Goal: Task Accomplishment & Management: Complete application form

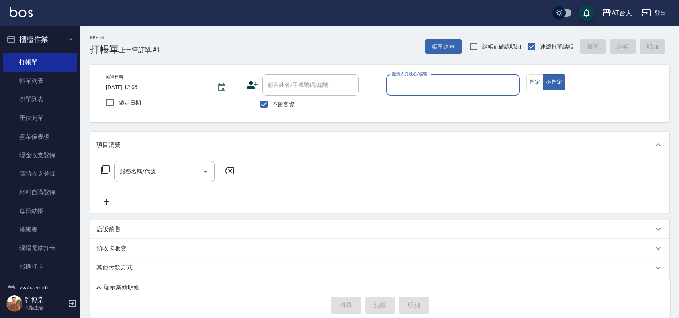
click at [409, 83] on input "服務人員姓名/編號" at bounding box center [453, 85] width 127 height 14
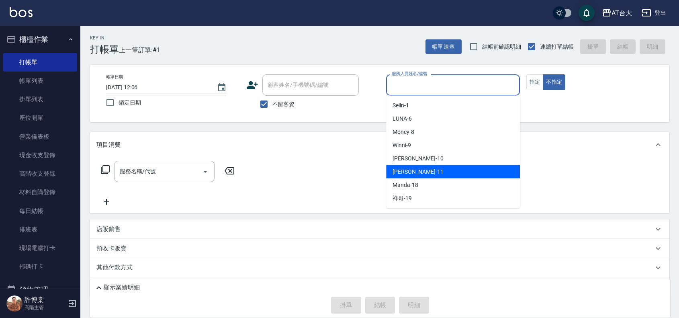
click at [412, 170] on span "[PERSON_NAME] -11" at bounding box center [418, 172] width 51 height 8
type input "[PERSON_NAME]-11"
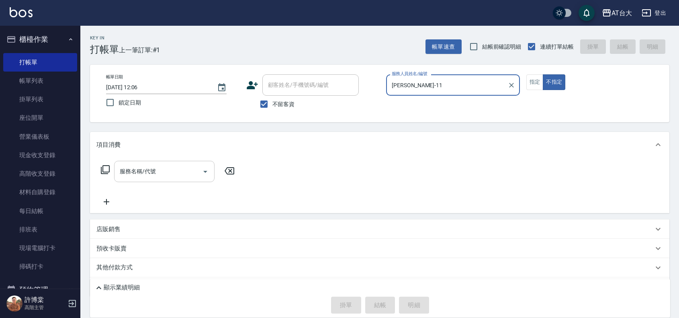
click at [182, 172] on input "服務名稱/代號" at bounding box center [158, 171] width 81 height 14
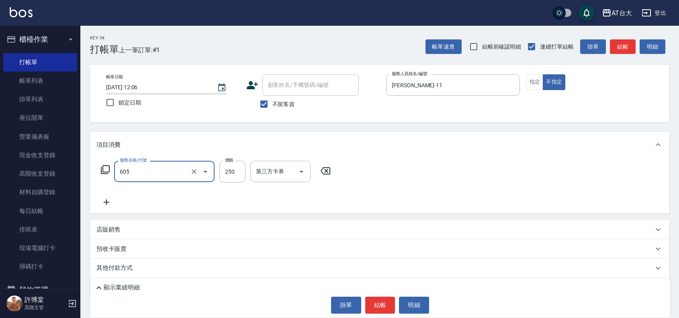
type input "洗髮 (女)(605)"
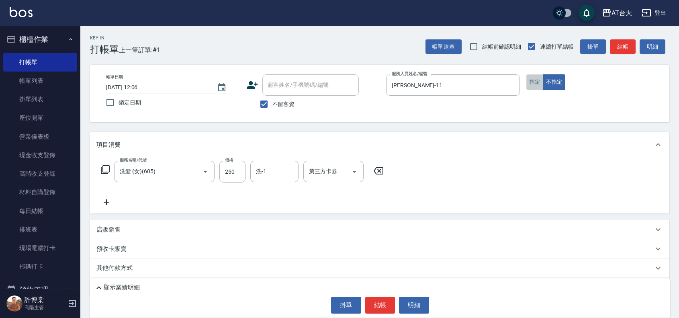
click at [529, 80] on button "指定" at bounding box center [534, 82] width 17 height 16
click at [386, 304] on button "結帳" at bounding box center [380, 305] width 30 height 17
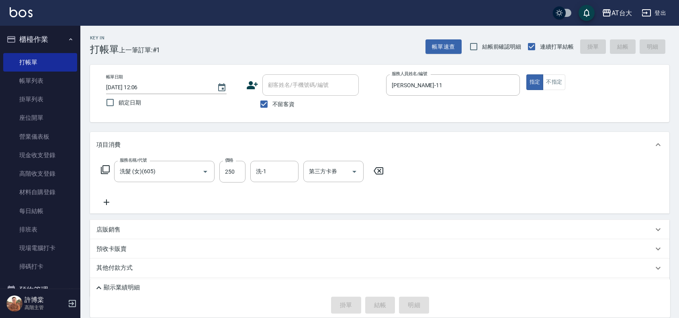
type input "[DATE] 12:39"
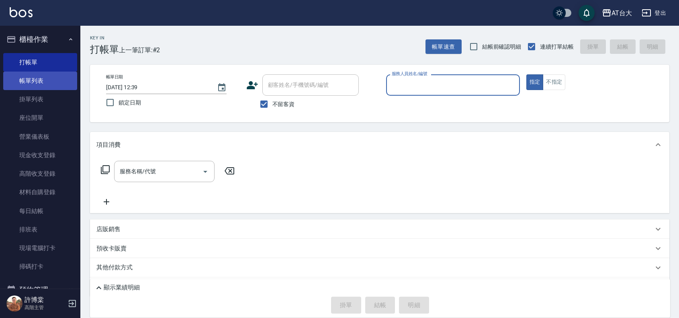
click at [61, 78] on link "帳單列表" at bounding box center [40, 81] width 74 height 18
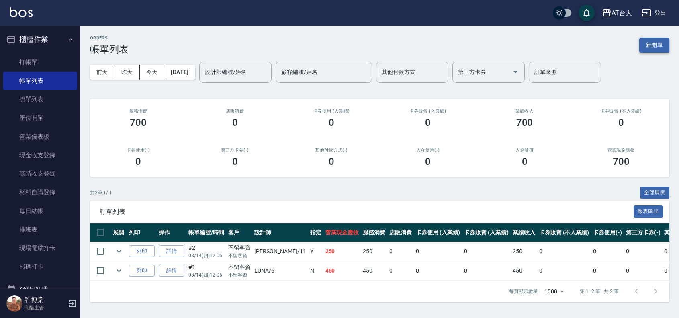
click at [664, 45] on button "新開單" at bounding box center [654, 45] width 30 height 15
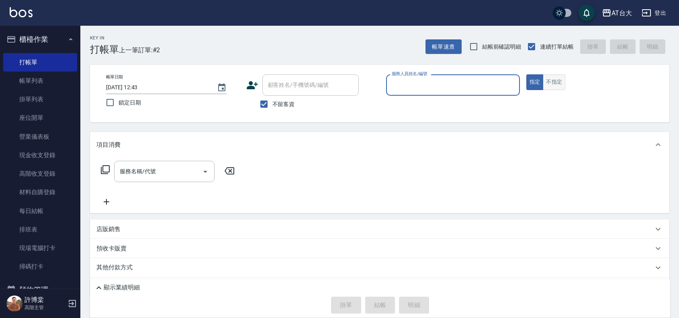
click at [553, 78] on button "不指定" at bounding box center [554, 82] width 22 height 16
click at [489, 86] on input "服務人員姓名/編號" at bounding box center [453, 85] width 127 height 14
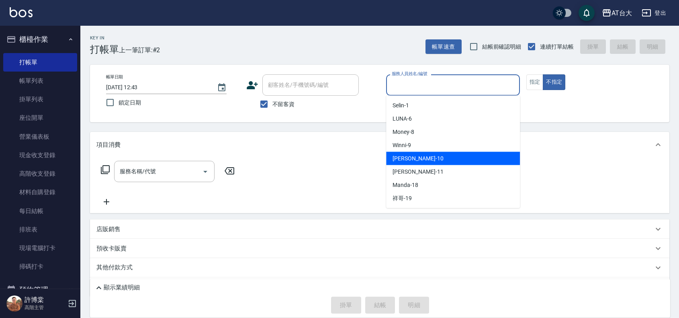
click at [416, 159] on div "JOJO -10" at bounding box center [453, 158] width 134 height 13
type input "JOJO-10"
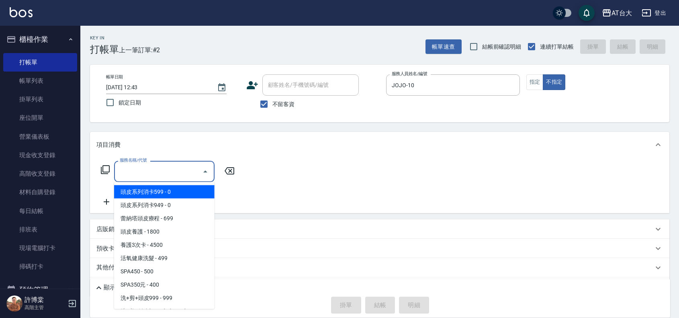
click at [137, 167] on input "服務名稱/代號" at bounding box center [158, 171] width 81 height 14
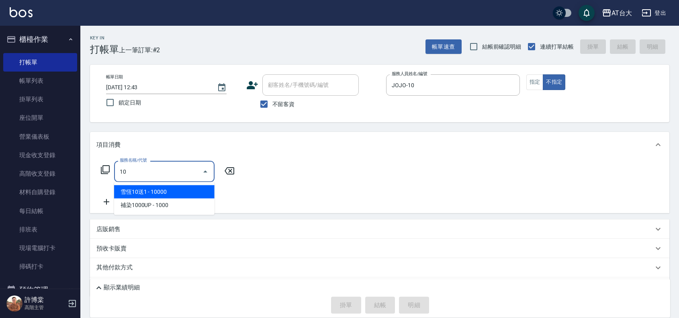
type input "雪恆10送1(497)"
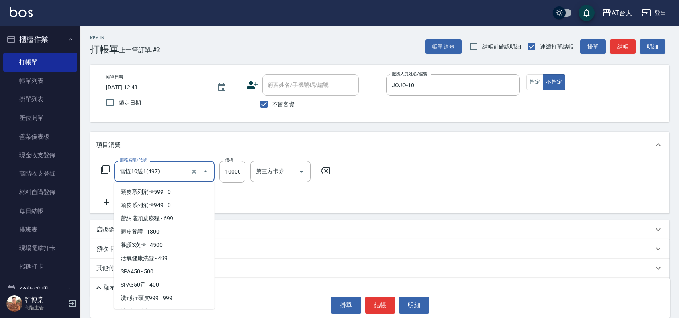
click at [159, 167] on input "雪恆10送1(497)" at bounding box center [153, 171] width 71 height 14
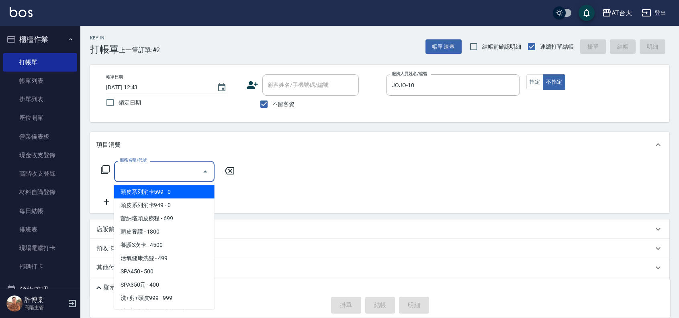
click at [169, 173] on input "服務名稱/代號" at bounding box center [158, 171] width 81 height 14
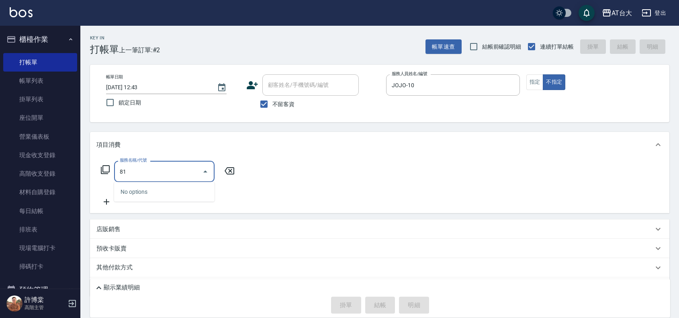
type input "811"
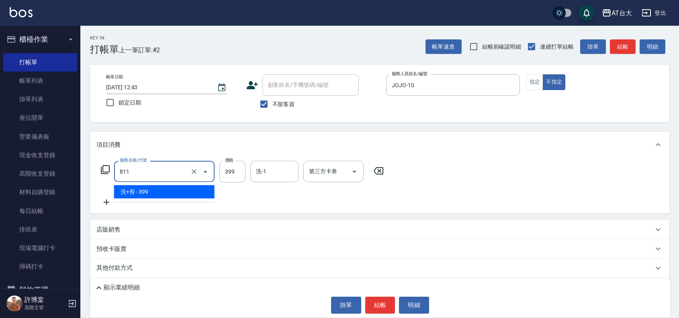
click at [175, 170] on input "811" at bounding box center [153, 171] width 71 height 14
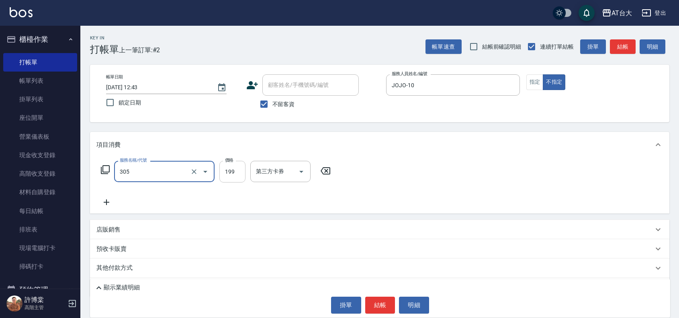
type input "剪髮(305)"
click at [233, 175] on input "199" at bounding box center [232, 172] width 26 height 22
type input "250"
click at [388, 307] on button "結帳" at bounding box center [380, 305] width 30 height 17
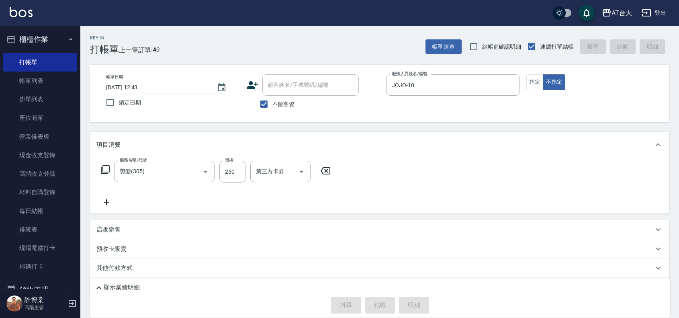
type input "[DATE] 12:44"
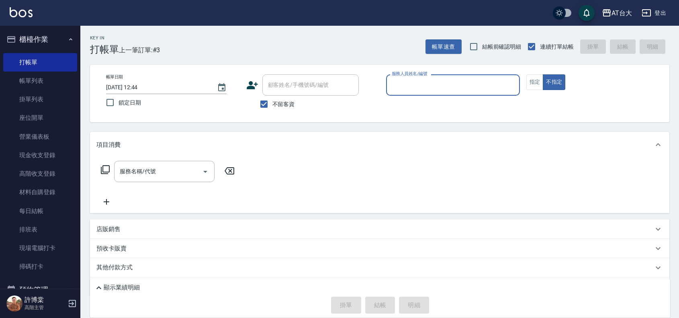
click at [429, 90] on input "服務人員姓名/編號" at bounding box center [453, 85] width 127 height 14
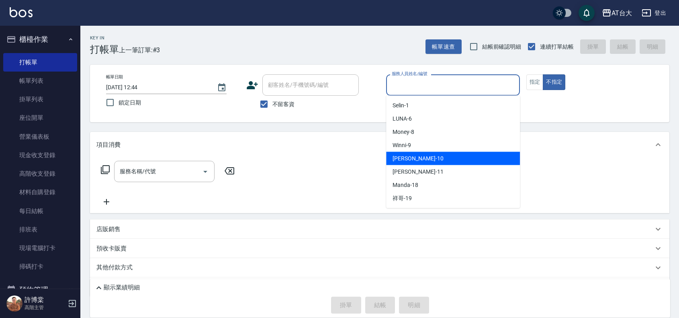
click at [436, 157] on div "JOJO -10" at bounding box center [453, 158] width 134 height 13
type input "JOJO-10"
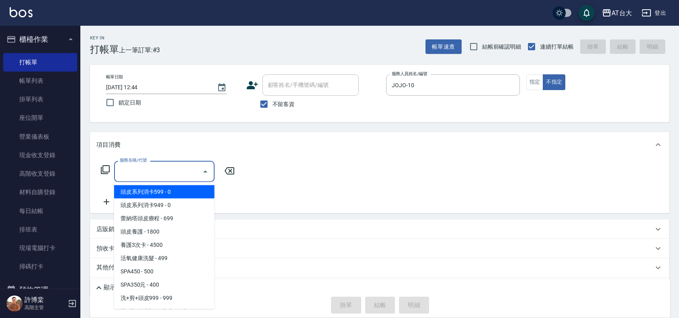
click at [139, 171] on input "服務名稱/代號" at bounding box center [158, 171] width 81 height 14
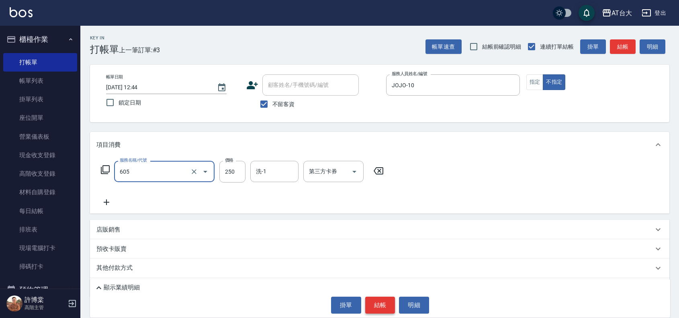
type input "洗髮 (女)(605)"
click at [383, 309] on button "結帳" at bounding box center [380, 305] width 30 height 17
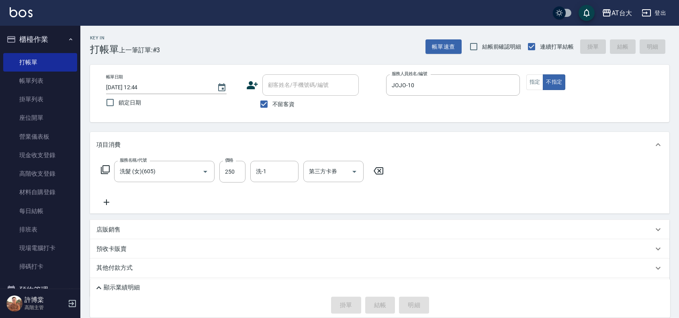
type input "[DATE] 13:07"
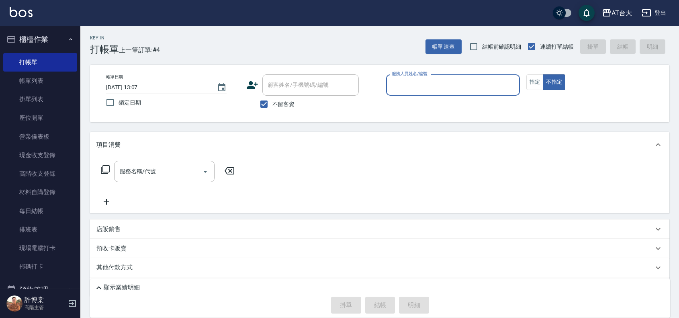
click at [483, 81] on input "服務人員姓名/編號" at bounding box center [453, 85] width 127 height 14
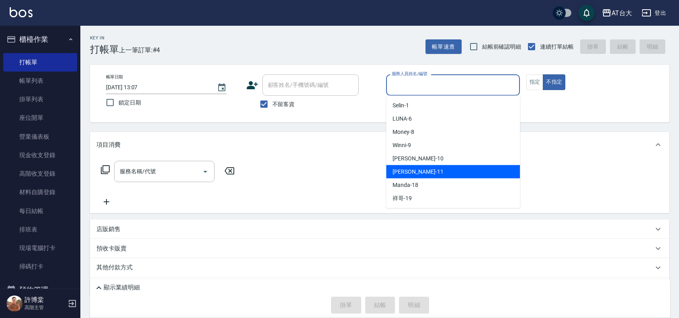
click at [437, 165] on div "[PERSON_NAME] -11" at bounding box center [453, 171] width 134 height 13
type input "[PERSON_NAME]-11"
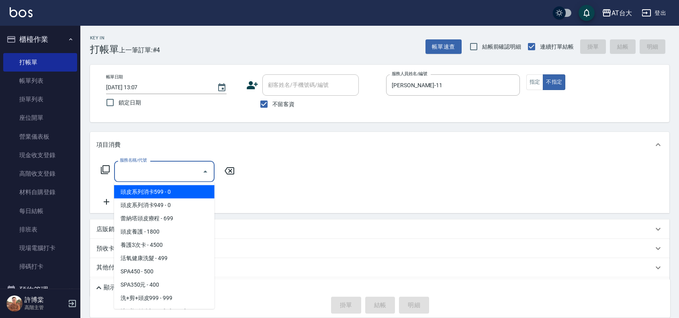
click at [157, 177] on input "服務名稱/代號" at bounding box center [158, 171] width 81 height 14
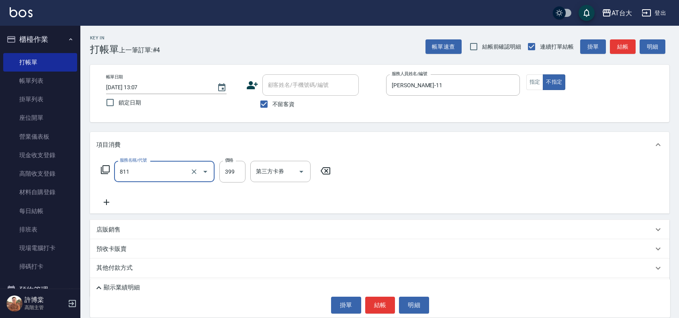
type input "洗+剪(811)"
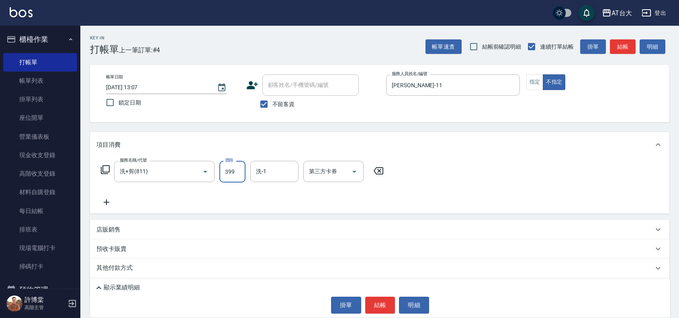
click at [236, 180] on input "399" at bounding box center [232, 172] width 26 height 22
type input "390"
click at [384, 305] on button "結帳" at bounding box center [380, 305] width 30 height 17
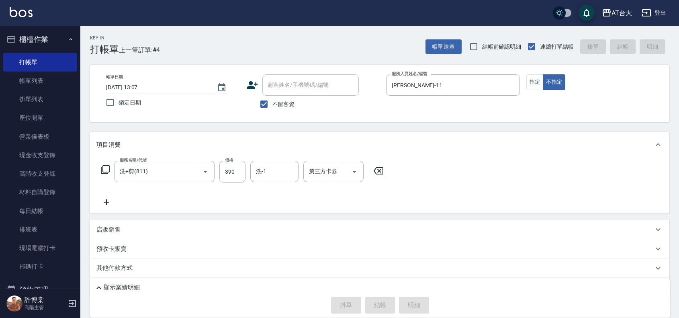
type input "[DATE] 13:13"
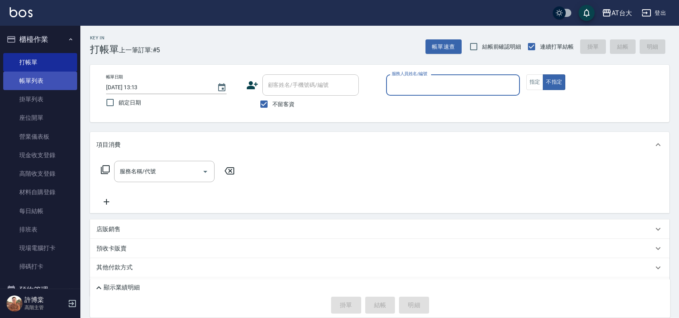
click at [37, 76] on link "帳單列表" at bounding box center [40, 81] width 74 height 18
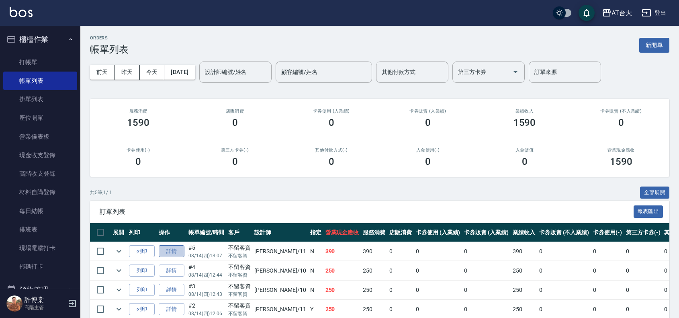
click at [168, 251] on link "詳情" at bounding box center [172, 251] width 26 height 12
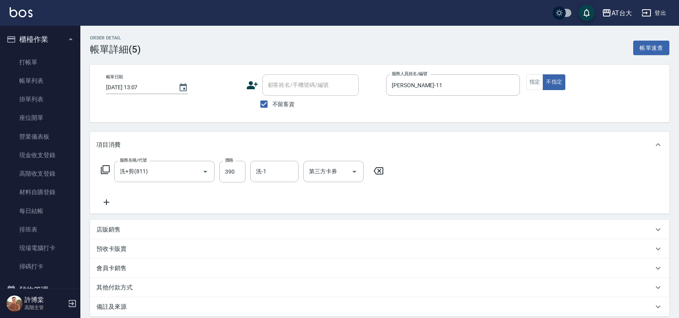
type input "[DATE] 13:07"
checkbox input "true"
type input "[PERSON_NAME]-11"
type input "洗+剪(811)"
click at [319, 179] on div "第三方卡券" at bounding box center [333, 171] width 60 height 21
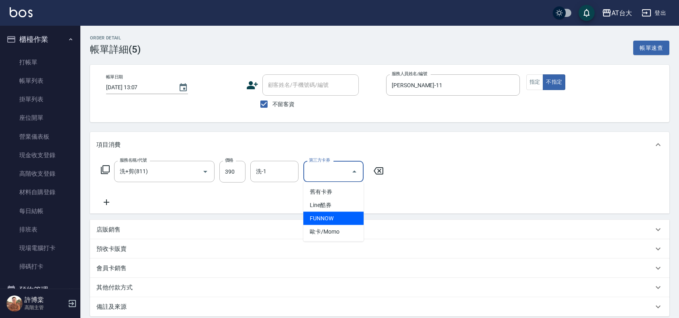
click at [319, 215] on span "FUNNOW" at bounding box center [333, 218] width 60 height 13
type input "FUNNOW"
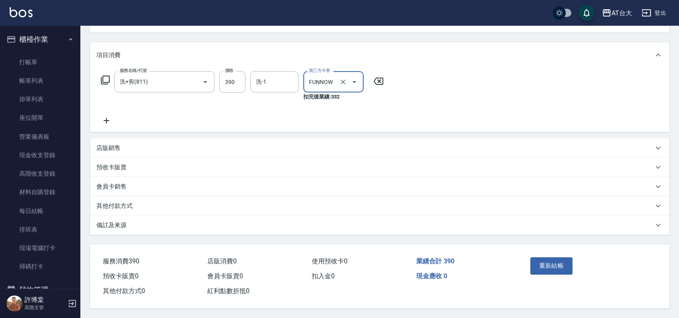
scroll to position [93, 0]
click at [555, 265] on button "重新結帳" at bounding box center [551, 265] width 43 height 17
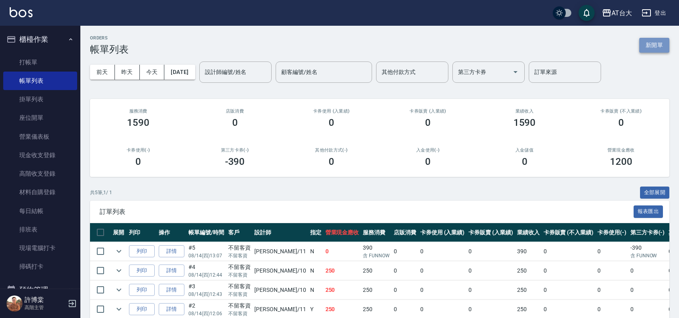
click at [654, 43] on button "新開單" at bounding box center [654, 45] width 30 height 15
